Goal: Navigation & Orientation: Find specific page/section

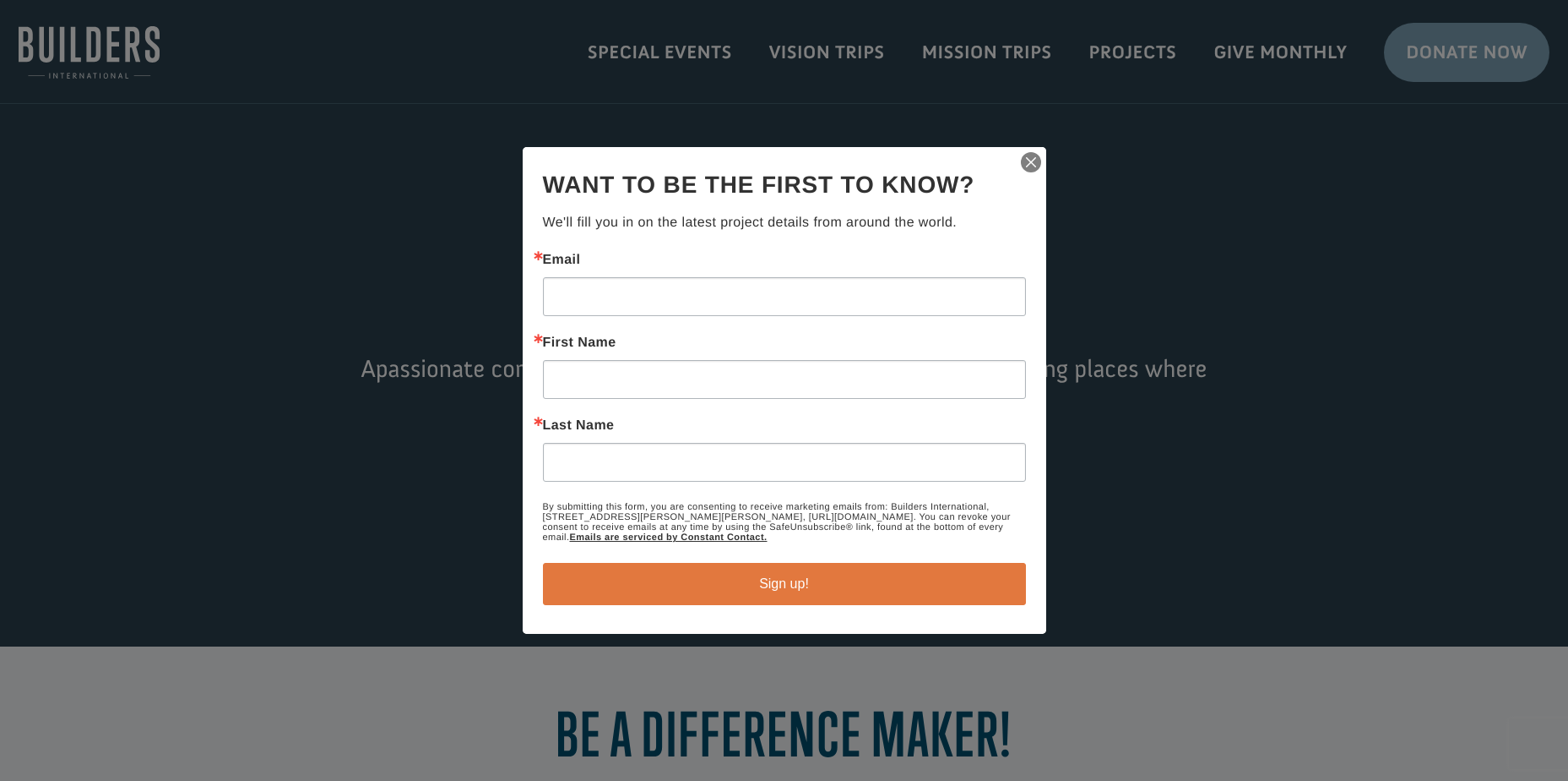
click at [1026, 163] on img "button" at bounding box center [1031, 161] width 24 height 24
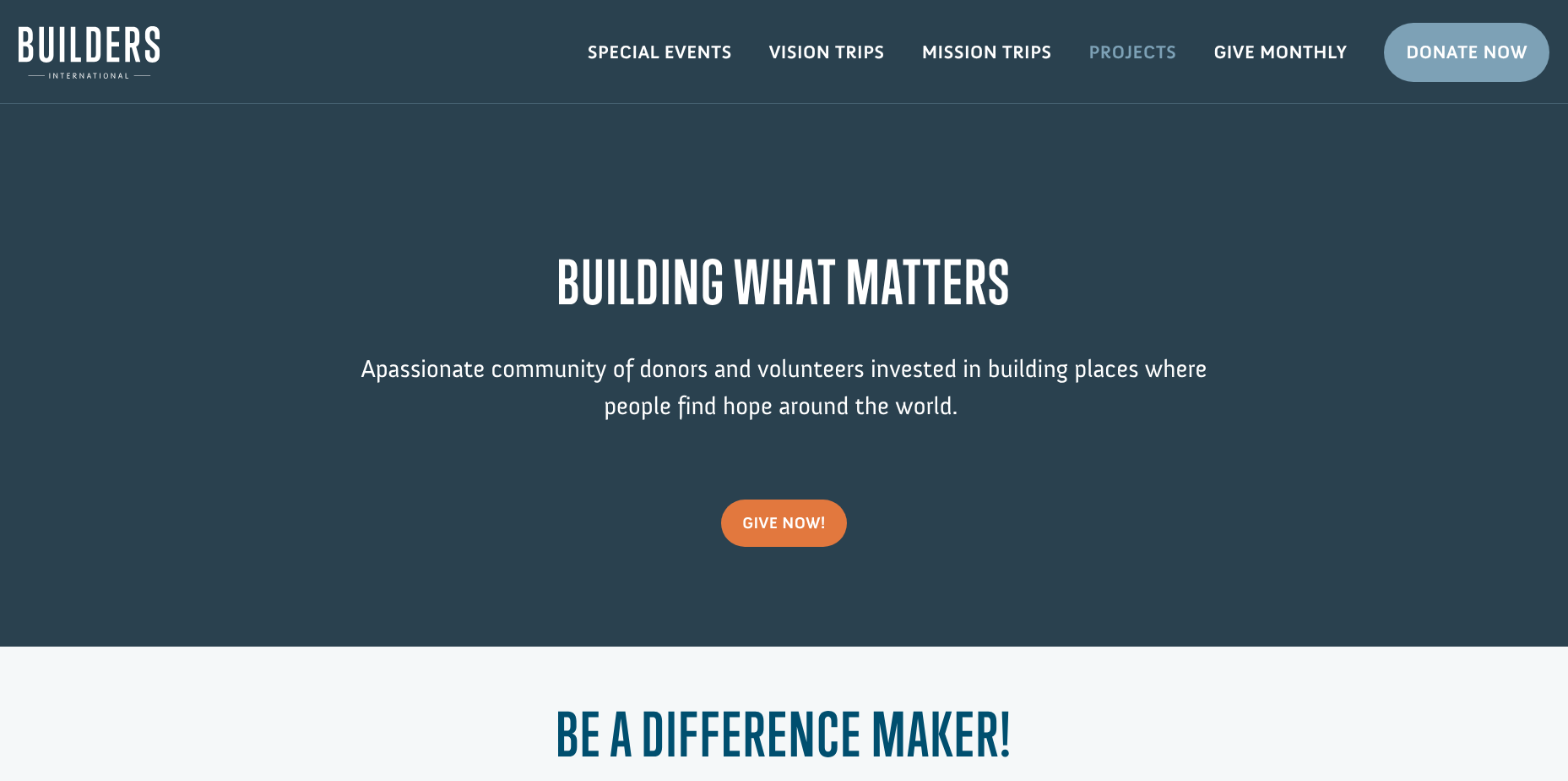
click at [1118, 63] on link "Projects" at bounding box center [1133, 53] width 125 height 49
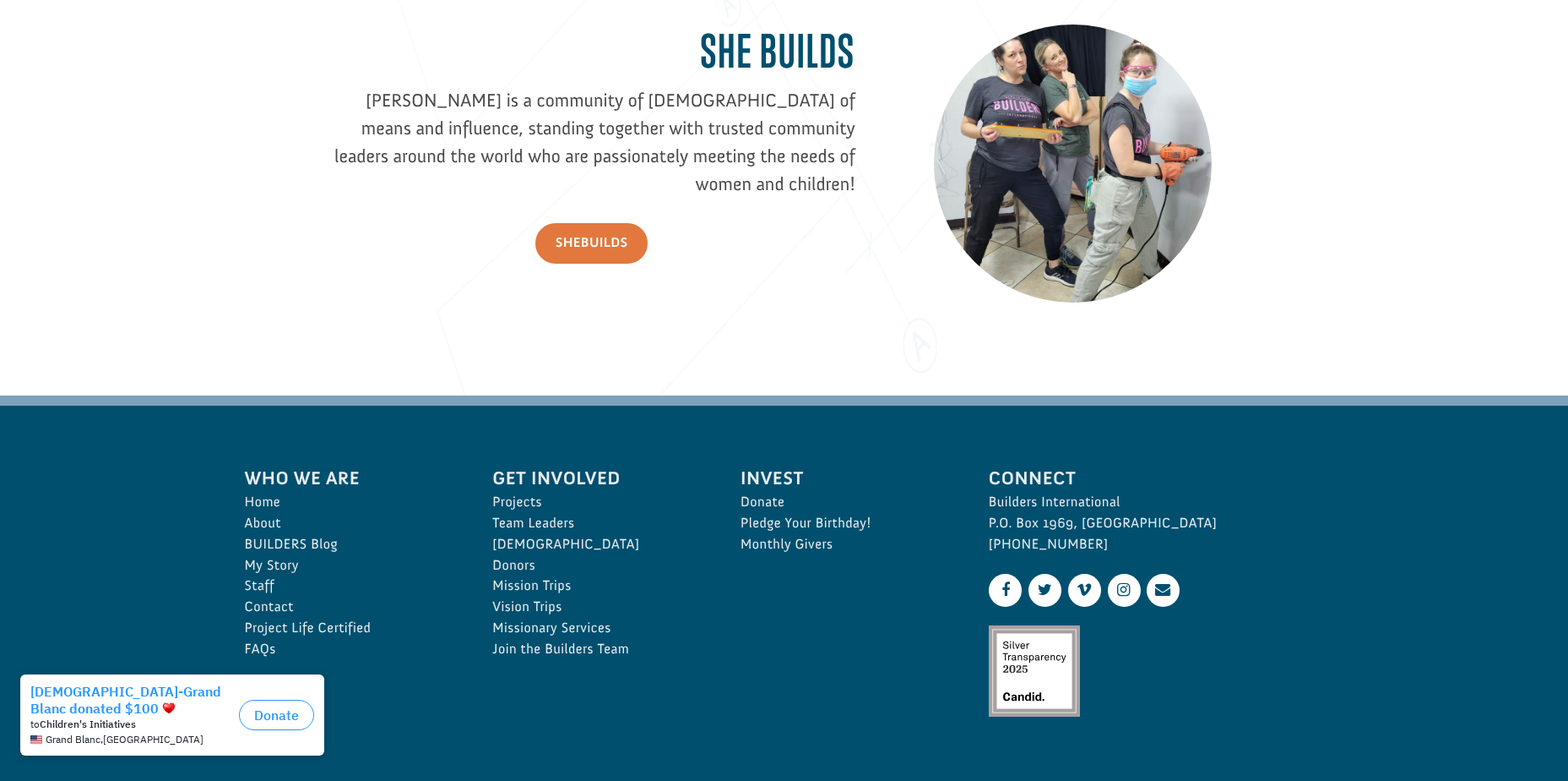
scroll to position [2512, 0]
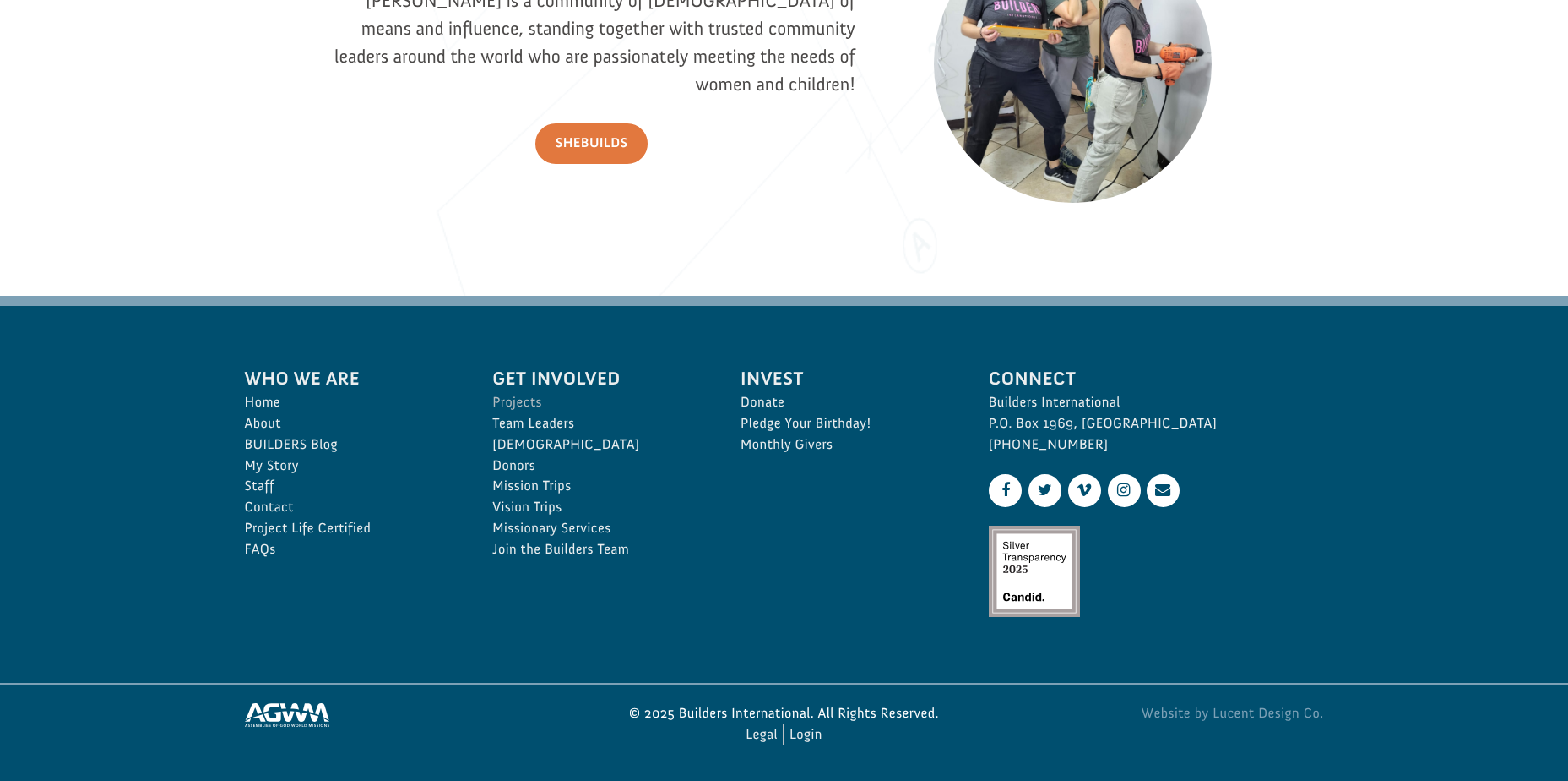
click at [537, 400] on link "Projects" at bounding box center [599, 402] width 211 height 21
